Goal: Task Accomplishment & Management: Use online tool/utility

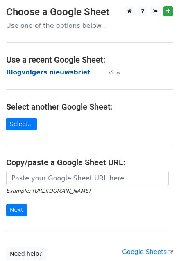
click at [59, 72] on strong "Blogvolgers nieuwsbrief" at bounding box center [48, 72] width 84 height 7
click at [72, 69] on strong "Blogvolgers nieuwsbrief" at bounding box center [48, 72] width 84 height 7
click at [71, 73] on strong "Blogvolgers nieuwsbrief" at bounding box center [48, 72] width 84 height 7
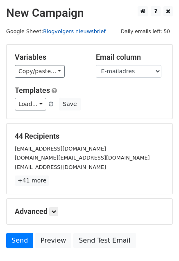
click at [69, 30] on link "Blogvolgers nieuwsbrief" at bounding box center [74, 31] width 63 height 6
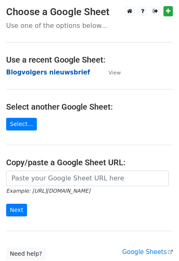
click at [45, 73] on strong "Blogvolgers nieuwsbrief" at bounding box center [48, 72] width 84 height 7
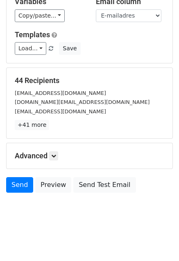
scroll to position [56, 0]
click at [53, 154] on icon at bounding box center [53, 156] width 5 height 5
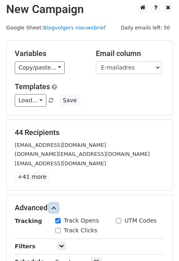
scroll to position [0, 0]
